Goal: Task Accomplishment & Management: Manage account settings

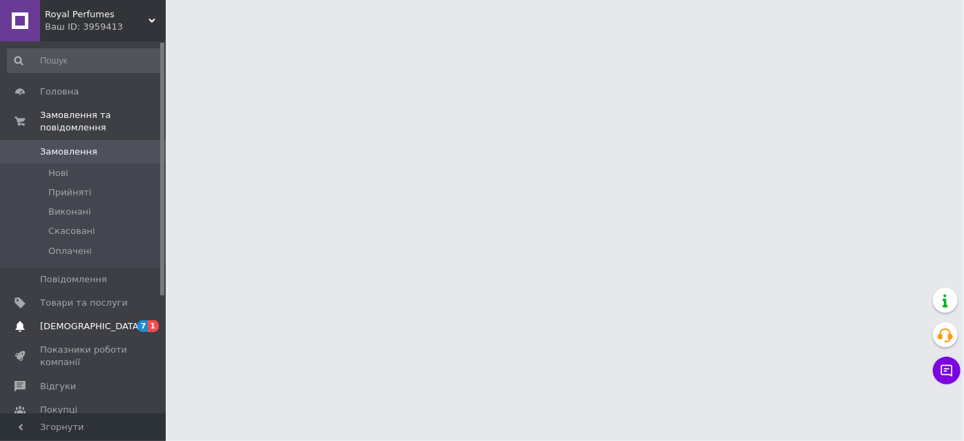
drag, startPoint x: 0, startPoint y: 0, endPoint x: 65, endPoint y: 318, distance: 324.9
click at [65, 320] on span "Сповіщення" at bounding box center [91, 326] width 102 height 12
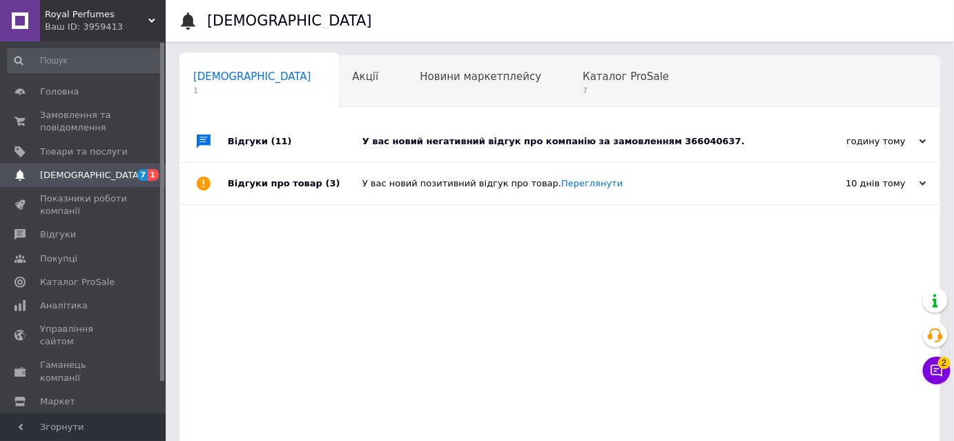
click at [586, 138] on div "У вас новий негативний відгук про компанію за замовленням 366040637." at bounding box center [576, 141] width 426 height 12
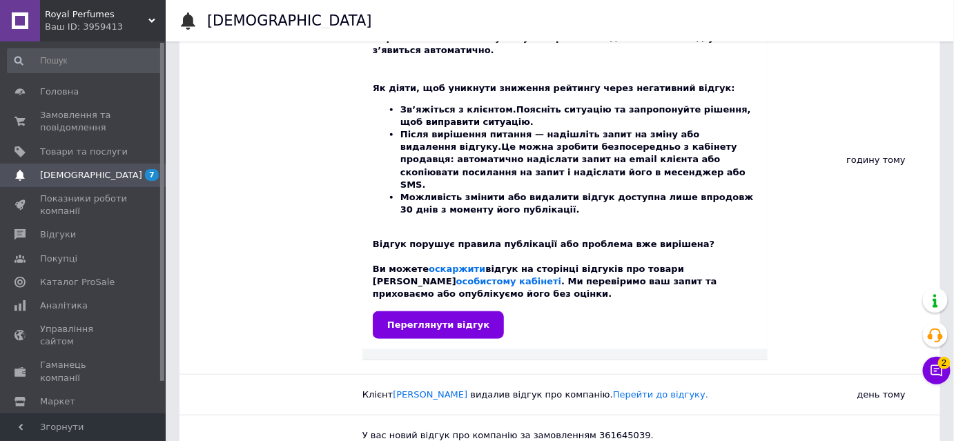
scroll to position [163, 0]
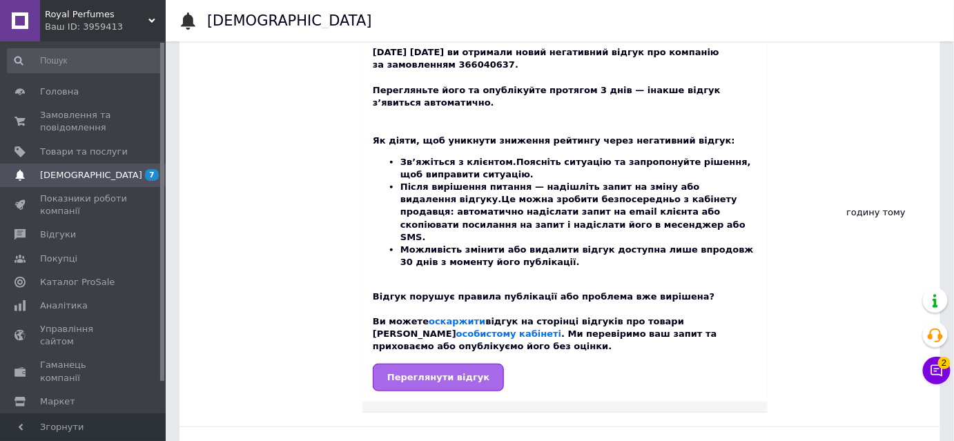
click at [474, 364] on link "Переглянути відгук" at bounding box center [438, 378] width 131 height 28
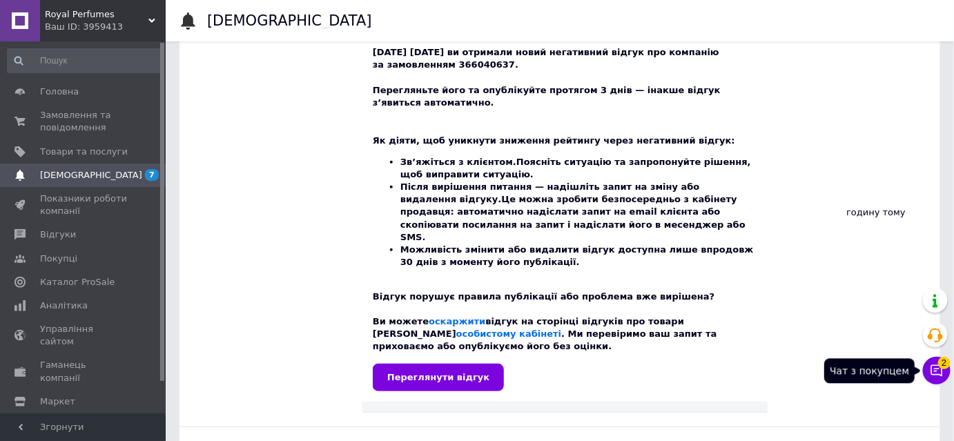
click at [935, 377] on icon at bounding box center [937, 371] width 14 height 14
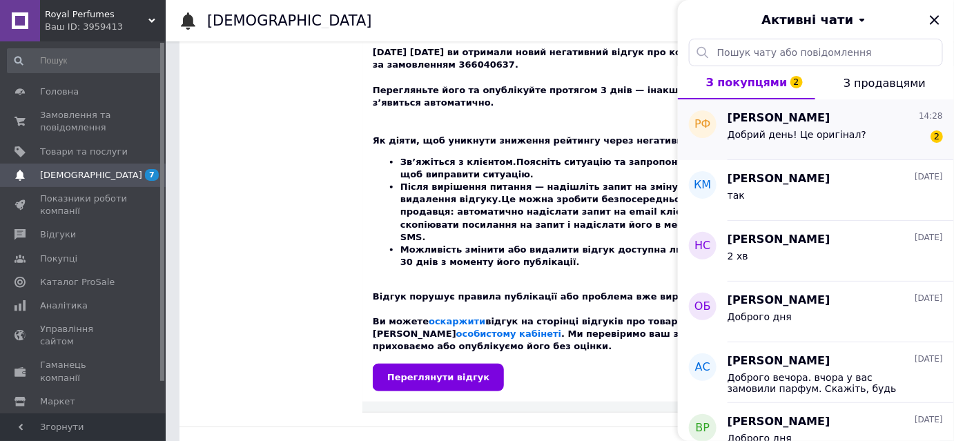
click at [856, 119] on div "Руслана Фарафонова 14:28" at bounding box center [835, 119] width 215 height 16
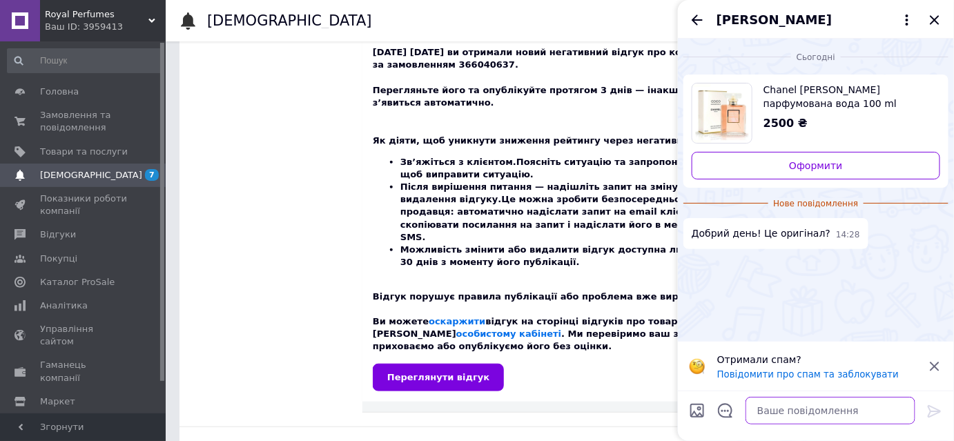
click at [796, 421] on textarea at bounding box center [831, 411] width 170 height 28
type textarea "Да"
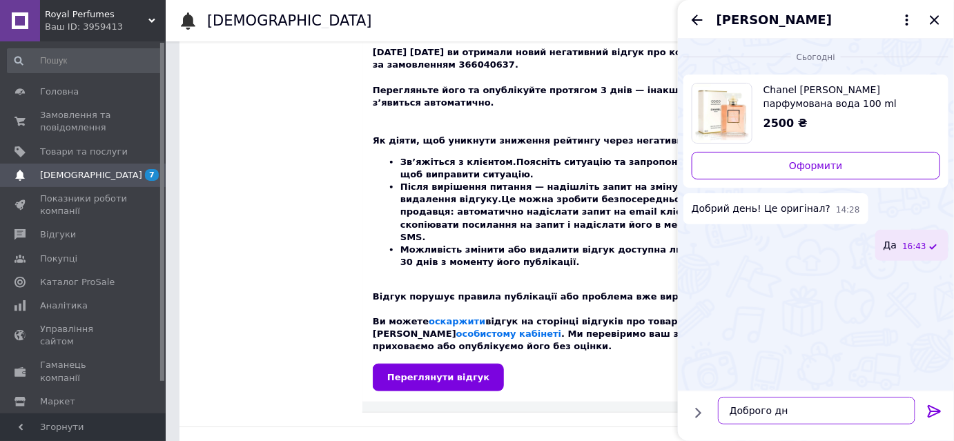
type textarea "Доброго дня"
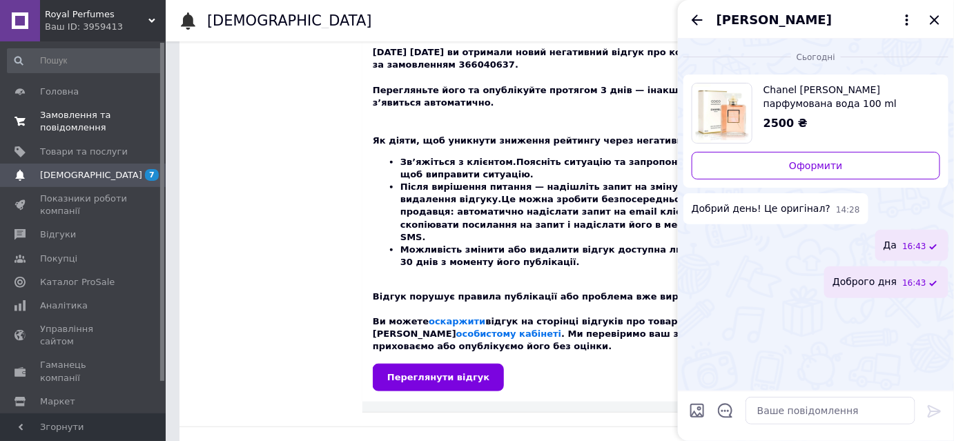
click at [68, 121] on span "Замовлення та повідомлення" at bounding box center [84, 121] width 88 height 25
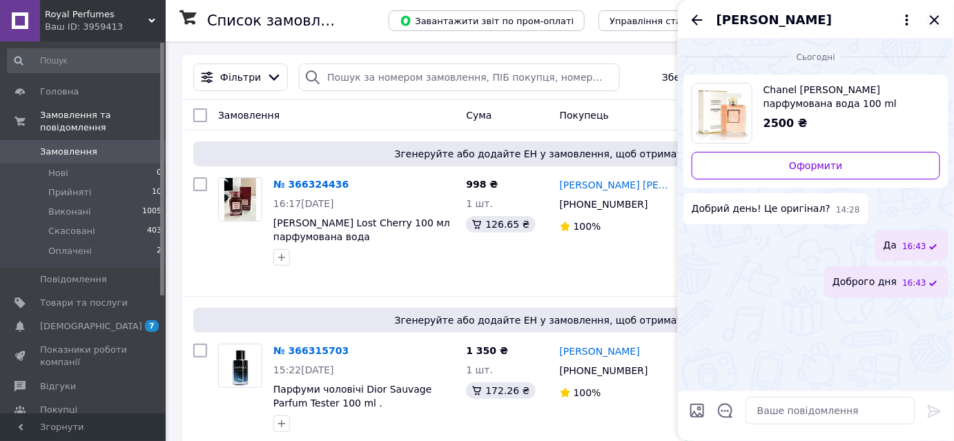
click at [943, 15] on icon "Закрити" at bounding box center [935, 20] width 17 height 17
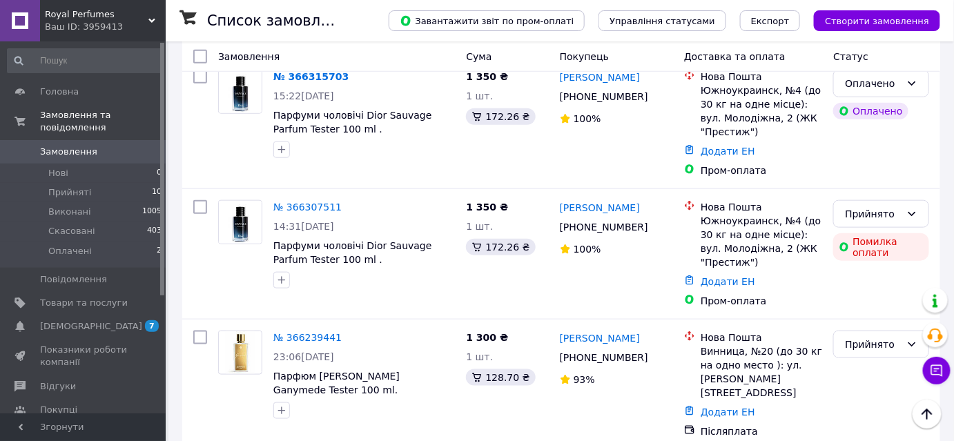
scroll to position [397, 0]
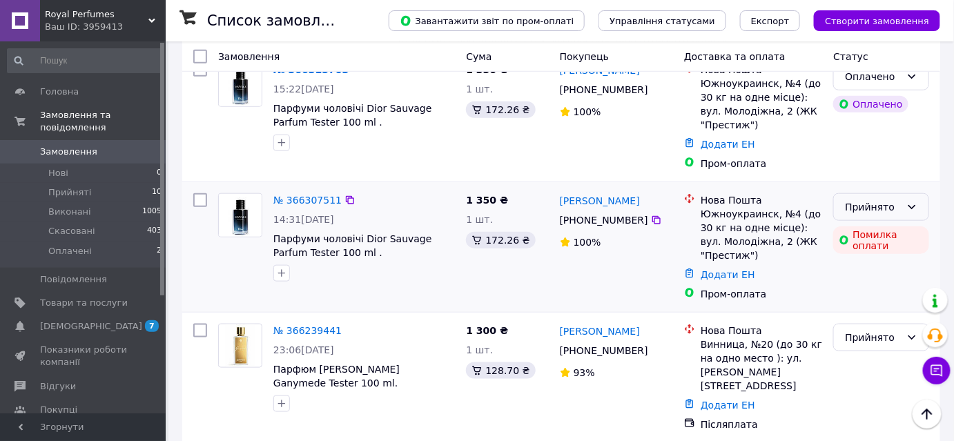
click at [892, 215] on div "Прийнято" at bounding box center [882, 207] width 96 height 28
click at [870, 259] on li "Скасовано" at bounding box center [882, 261] width 95 height 25
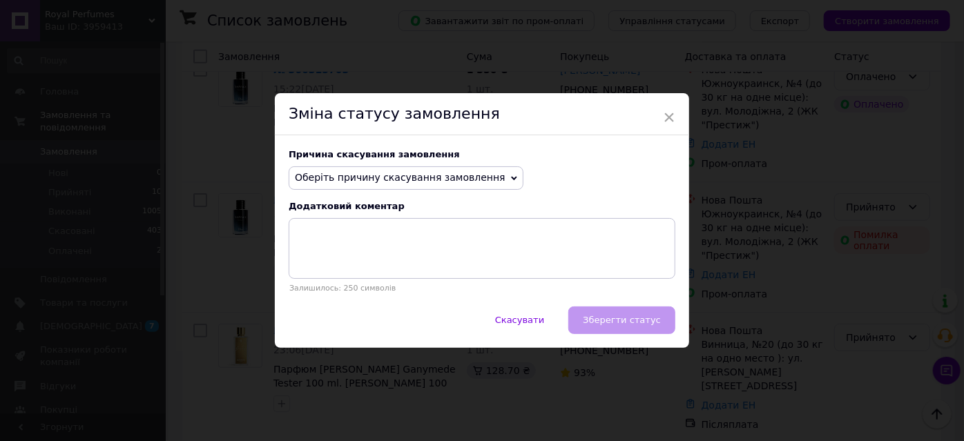
click at [468, 176] on span "Оберіть причину скасування замовлення" at bounding box center [400, 177] width 211 height 11
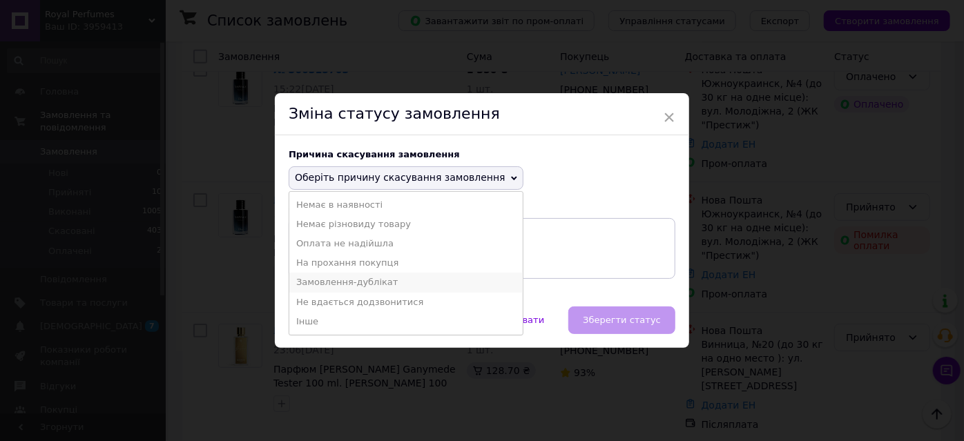
click at [372, 284] on li "Замовлення-дублікат" at bounding box center [405, 282] width 233 height 19
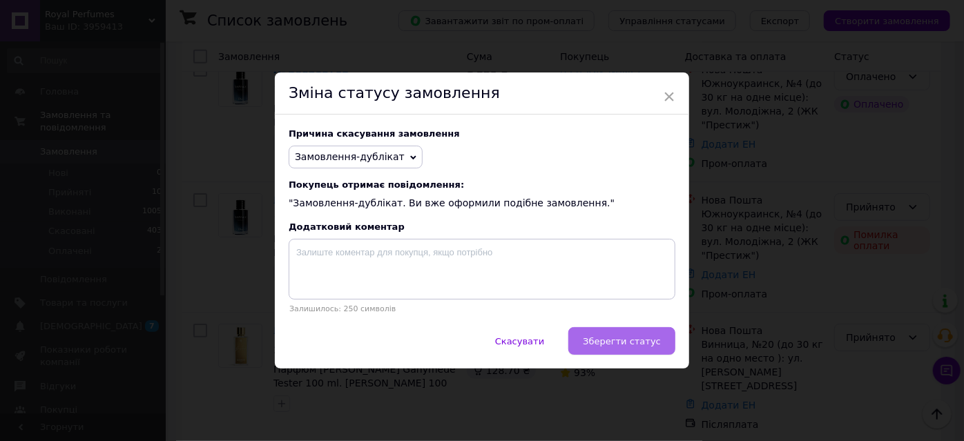
click at [642, 343] on span "Зберегти статус" at bounding box center [622, 341] width 78 height 10
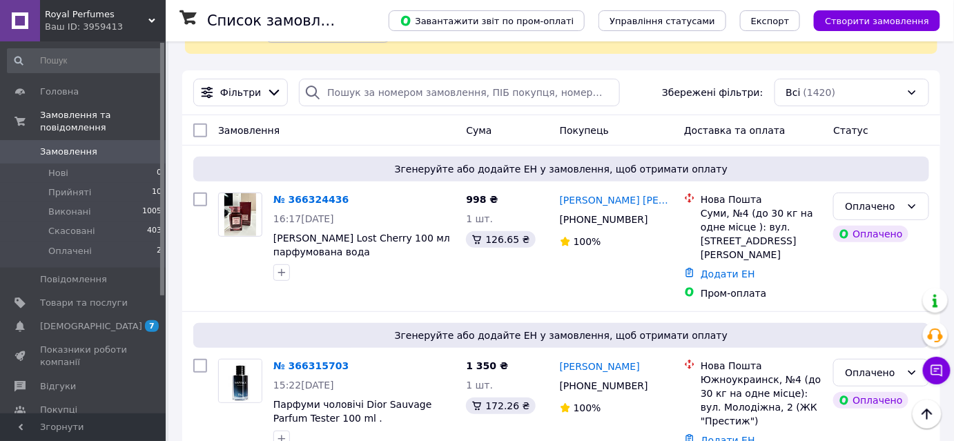
scroll to position [84, 0]
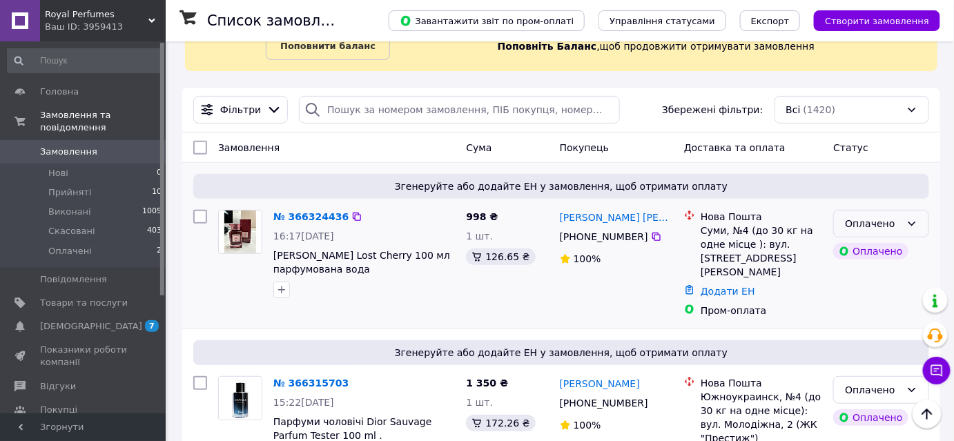
click at [863, 233] on div "Оплачено" at bounding box center [882, 224] width 96 height 28
click at [863, 251] on li "Прийнято" at bounding box center [882, 252] width 95 height 25
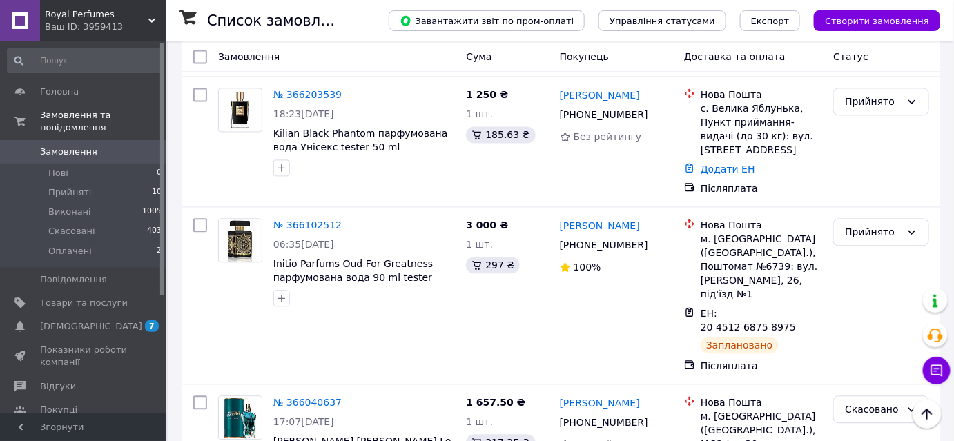
scroll to position [974, 0]
